Goal: Check status: Check status

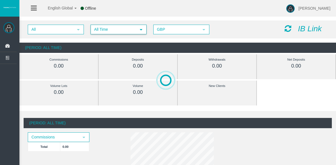
click at [133, 32] on span "All Time" at bounding box center [113, 29] width 45 height 9
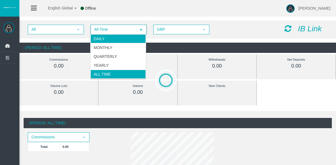
click at [127, 38] on li "Daily" at bounding box center [117, 38] width 55 height 9
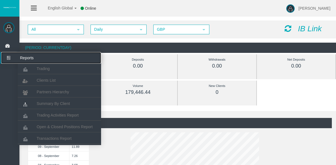
click at [4, 58] on icon at bounding box center [8, 58] width 15 height 12
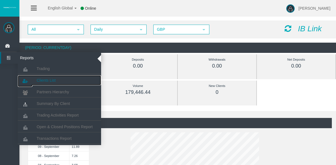
click at [42, 77] on link "Clients List" at bounding box center [59, 80] width 83 height 10
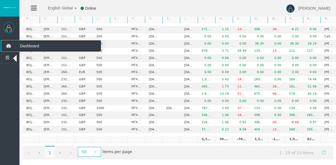
click at [8, 48] on icon at bounding box center [8, 46] width 15 height 12
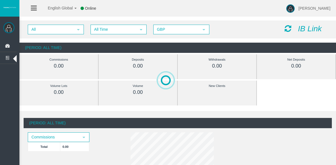
click at [117, 34] on div "All select All Time select 5 GBP select GBP IB Link" at bounding box center [177, 30] width 316 height 18
click at [117, 33] on span "All Time" at bounding box center [113, 29] width 45 height 9
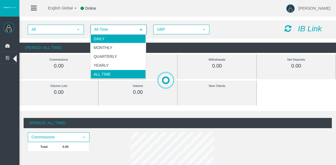
click at [118, 41] on li "Daily" at bounding box center [117, 38] width 55 height 9
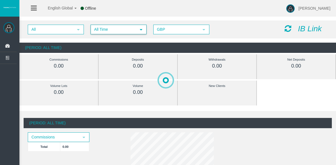
click at [133, 25] on span "All Time select" at bounding box center [119, 29] width 56 height 9
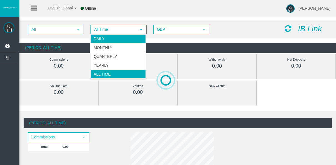
click at [125, 36] on li "Daily" at bounding box center [117, 38] width 55 height 9
